Goal: Task Accomplishment & Management: Manage account settings

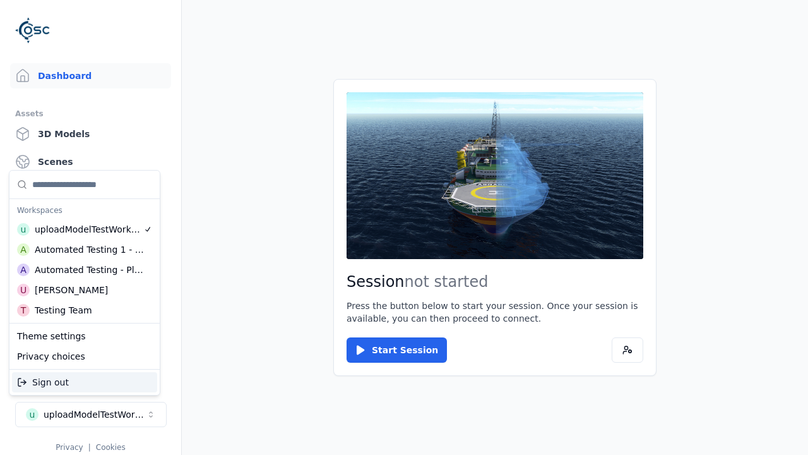
click at [85, 310] on div "Testing Team" at bounding box center [63, 310] width 57 height 13
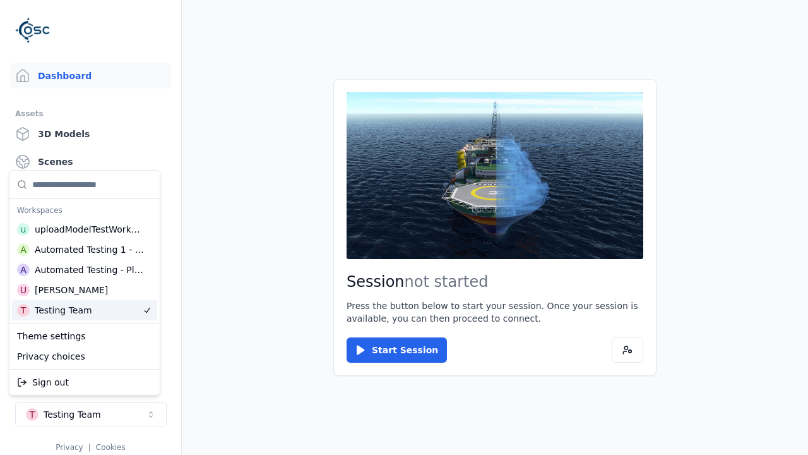
click at [404, 227] on html "Support Dashboard Assets 3D Models Scenes Datasets Recordings Support Documenta…" at bounding box center [404, 227] width 808 height 455
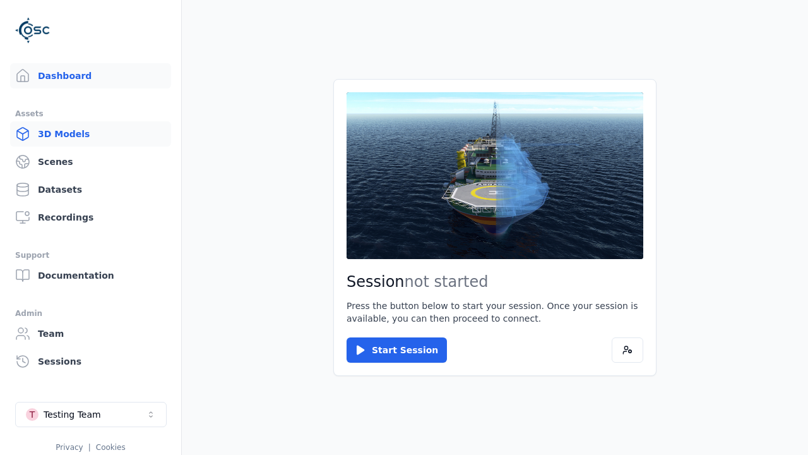
click at [90, 134] on link "3D Models" at bounding box center [90, 133] width 161 height 25
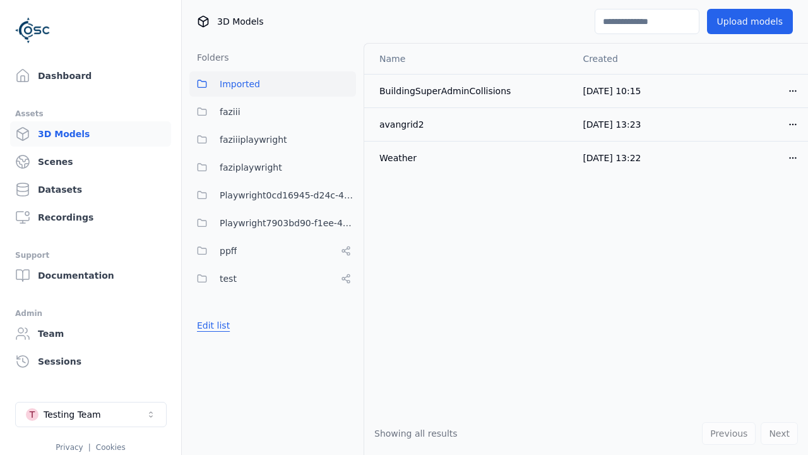
click at [211, 325] on button "Edit list" at bounding box center [213, 325] width 48 height 23
click at [222, 325] on link "Create folder" at bounding box center [226, 325] width 58 height 13
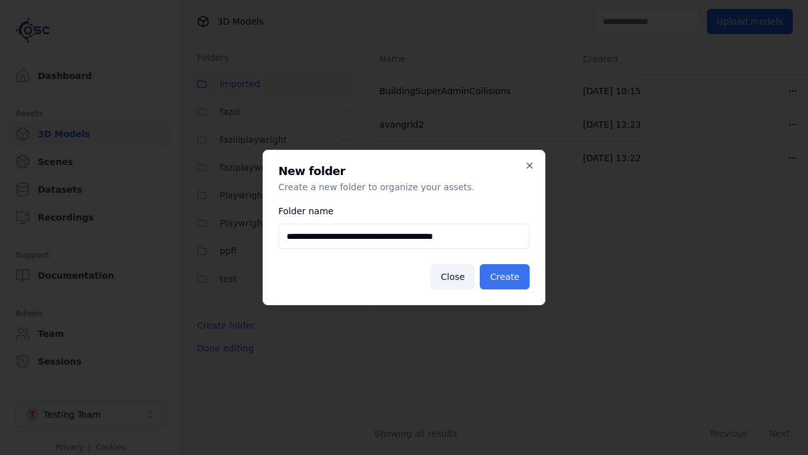
type input "**********"
click at [507, 277] on button "Create" at bounding box center [505, 276] width 50 height 25
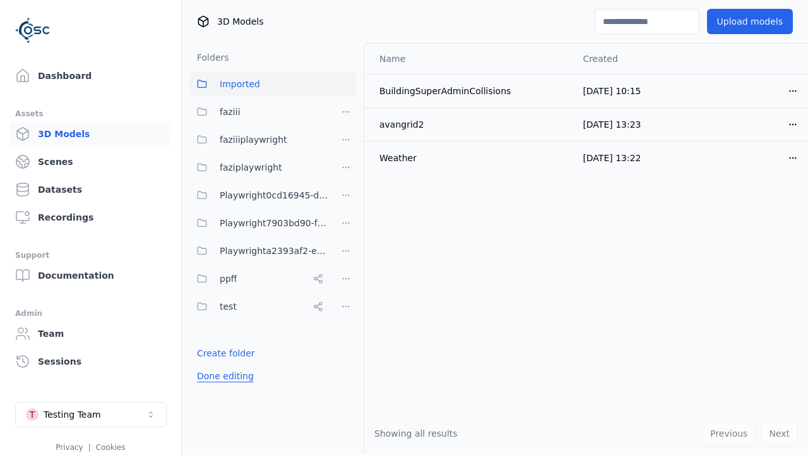
click at [222, 376] on button "Done editing" at bounding box center [225, 375] width 72 height 23
click at [211, 353] on button "Edit list" at bounding box center [213, 353] width 48 height 23
click at [346, 251] on html "Support Dashboard Assets 3D Models Scenes Datasets Recordings Support Documenta…" at bounding box center [404, 227] width 808 height 455
click at [345, 297] on div "Rename" at bounding box center [350, 297] width 85 height 20
